Goal: Go to known website: Access a specific website the user already knows

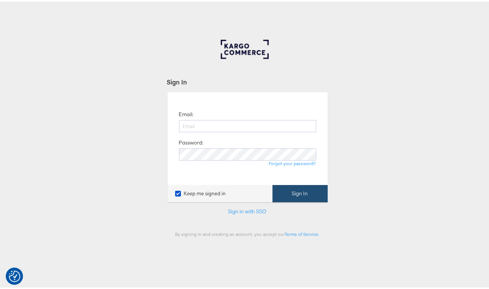
type input "adam.mcgilvray@kargo.com"
click at [285, 190] on button "Sign In" at bounding box center [299, 192] width 55 height 17
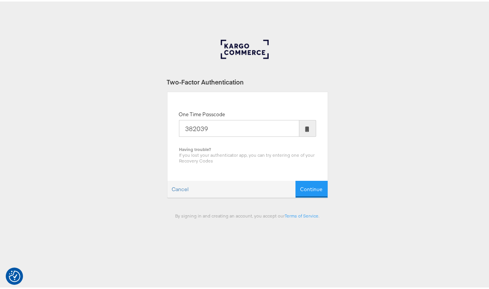
type input "382039"
click at [295, 180] on button "Continue" at bounding box center [311, 188] width 32 height 17
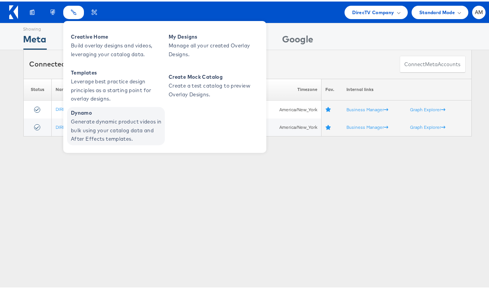
click at [90, 126] on span "Generate dynamic product videos in bulk using your catalog data and After Effec…" at bounding box center [117, 129] width 92 height 26
